Goal: Information Seeking & Learning: Understand process/instructions

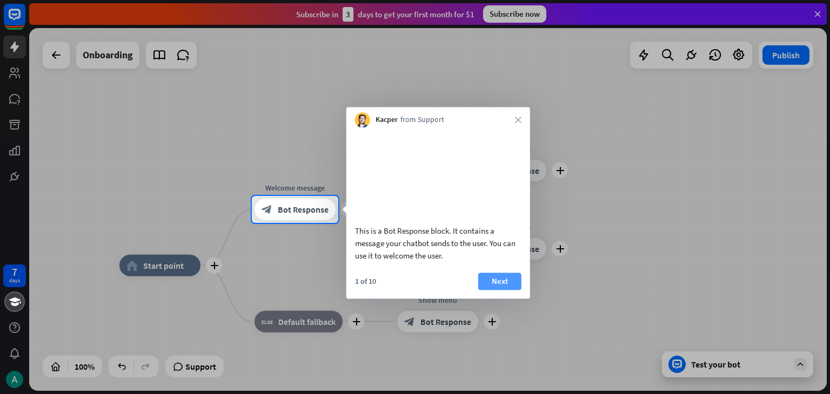
click at [504, 290] on button "Next" at bounding box center [499, 281] width 43 height 17
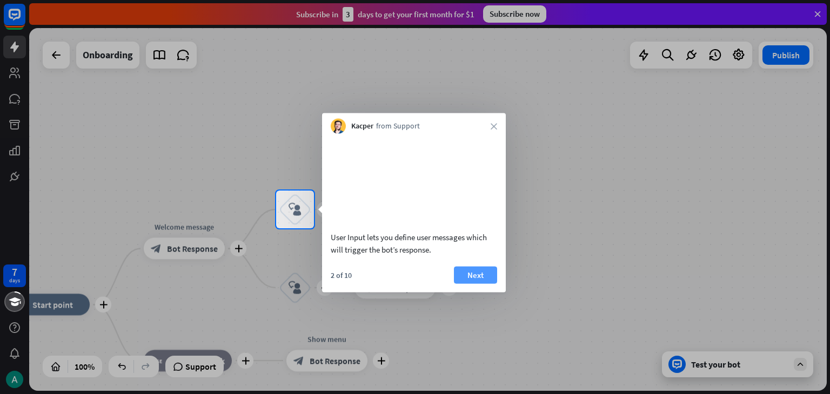
click at [482, 284] on button "Next" at bounding box center [475, 274] width 43 height 17
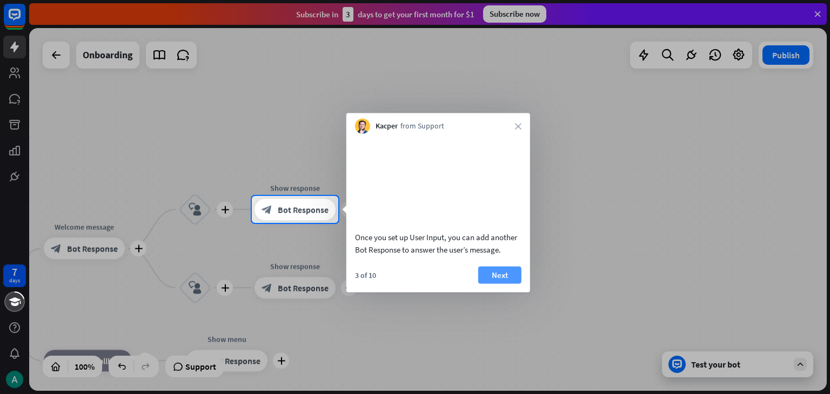
click at [497, 284] on button "Next" at bounding box center [499, 274] width 43 height 17
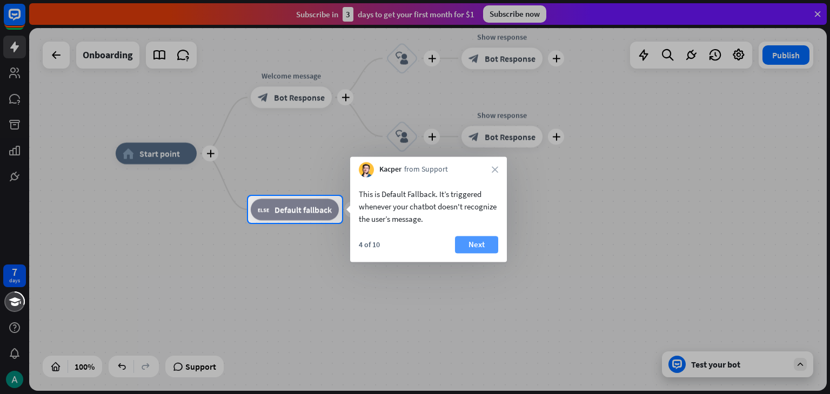
click at [473, 245] on button "Next" at bounding box center [476, 244] width 43 height 17
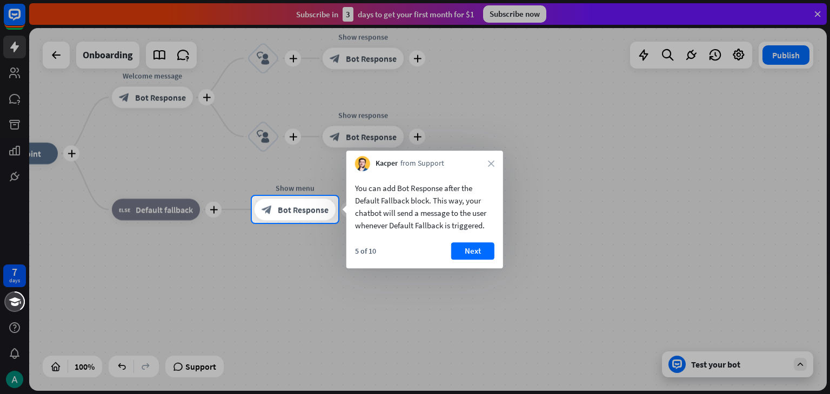
click at [473, 245] on button "Next" at bounding box center [472, 251] width 43 height 17
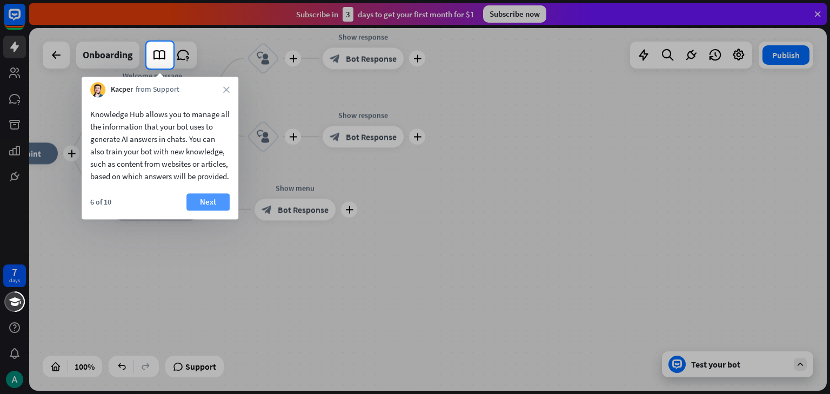
click at [195, 208] on button "Next" at bounding box center [207, 201] width 43 height 17
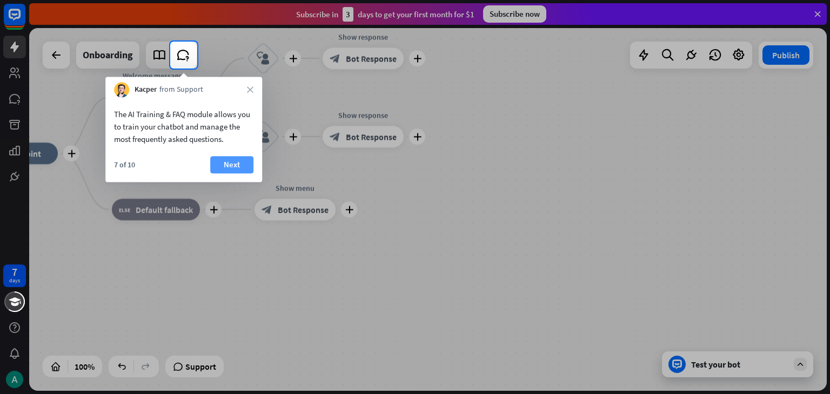
click at [219, 167] on button "Next" at bounding box center [231, 164] width 43 height 17
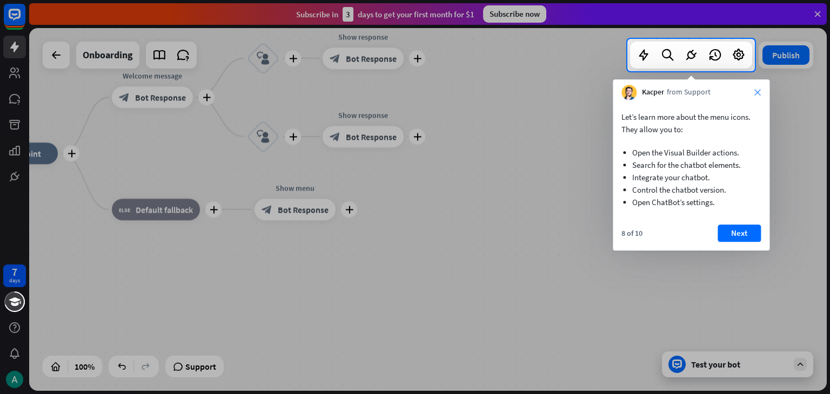
click at [757, 94] on icon "close" at bounding box center [757, 92] width 6 height 6
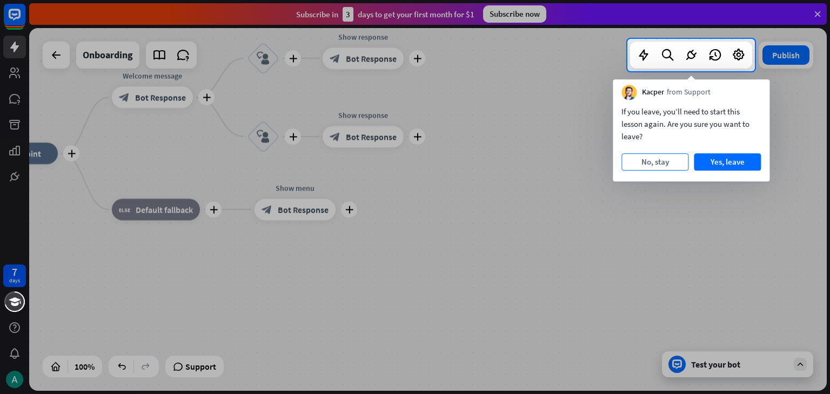
click at [641, 160] on button "No, stay" at bounding box center [654, 161] width 67 height 17
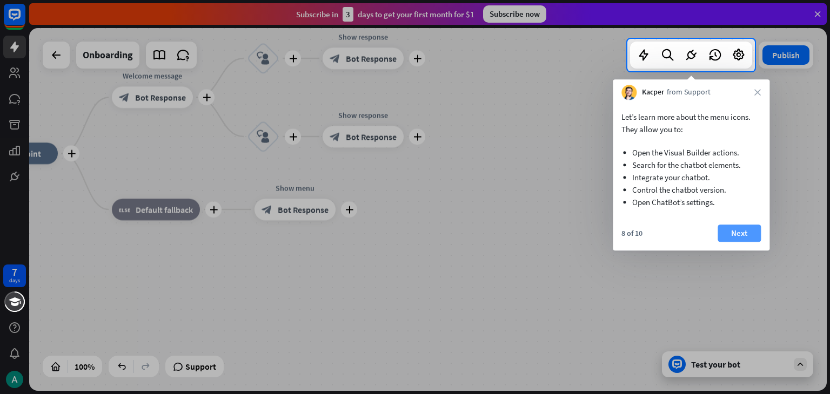
click at [733, 231] on button "Next" at bounding box center [739, 233] width 43 height 17
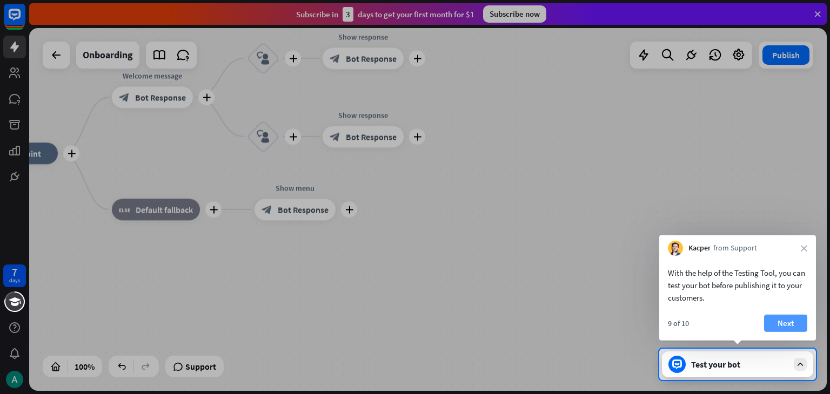
click at [777, 323] on button "Next" at bounding box center [785, 323] width 43 height 17
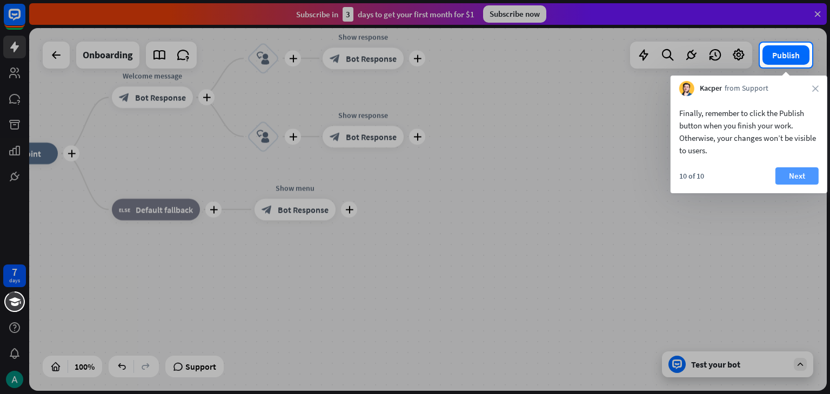
click at [786, 173] on button "Next" at bounding box center [796, 175] width 43 height 17
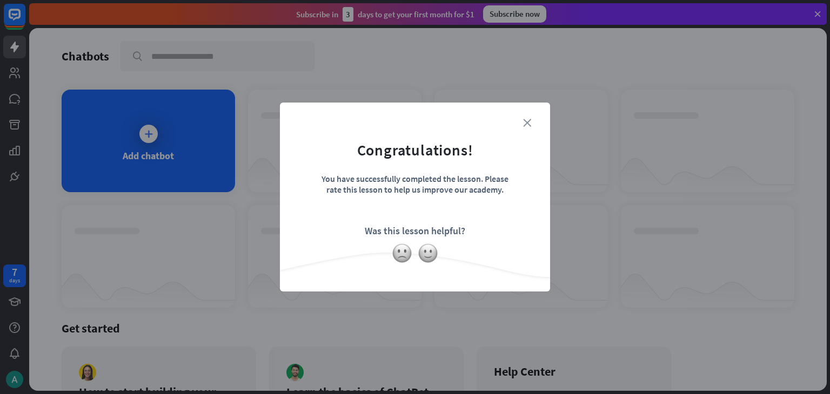
click at [527, 124] on icon "close" at bounding box center [527, 123] width 8 height 8
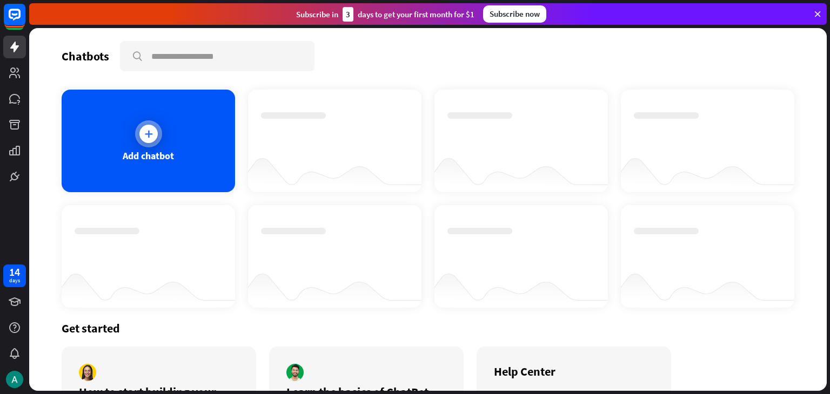
click at [143, 138] on icon at bounding box center [148, 134] width 11 height 11
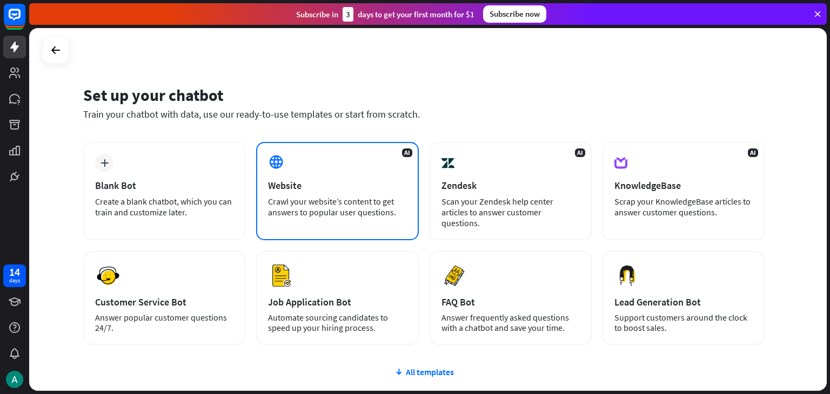
scroll to position [72, 0]
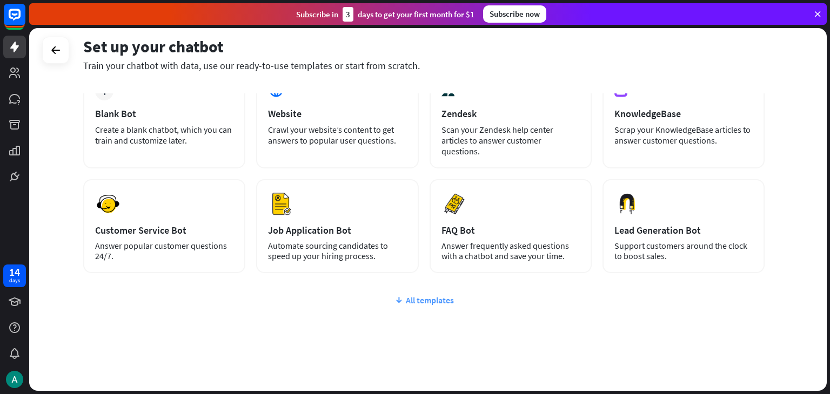
click at [424, 295] on div "All templates" at bounding box center [423, 300] width 681 height 11
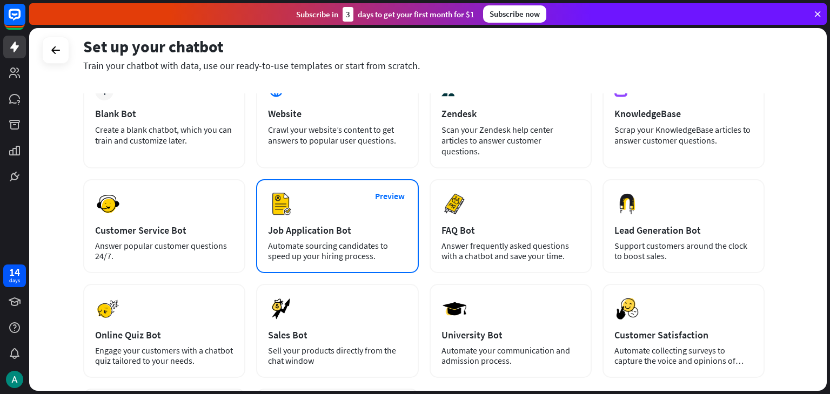
scroll to position [227, 0]
